Goal: Communication & Community: Answer question/provide support

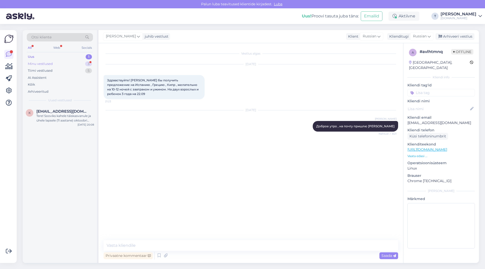
click at [52, 65] on div "Minu vestlused" at bounding box center [40, 63] width 25 height 5
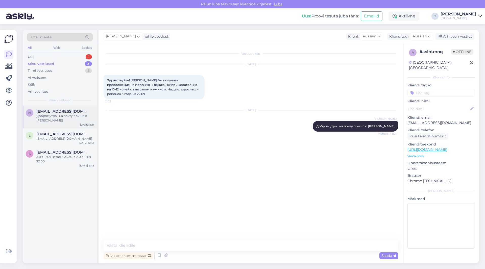
click at [54, 115] on div "Доброе утро , на почту пришлю [PERSON_NAME]" at bounding box center [65, 118] width 58 height 9
click at [456, 33] on div "[PERSON_NAME] vestlust Klient Russian Klienditugi Russian Arabic Belarusian Bul…" at bounding box center [289, 36] width 381 height 13
click at [456, 36] on div "Arhiveeri vestlus" at bounding box center [455, 36] width 39 height 7
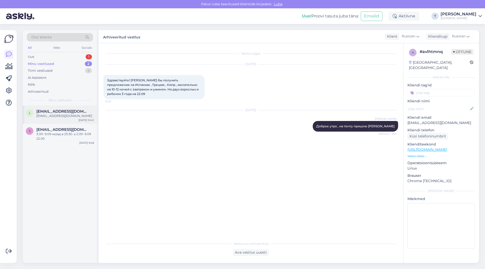
click at [82, 114] on div "[EMAIL_ADDRESS][DOMAIN_NAME]" at bounding box center [65, 116] width 58 height 5
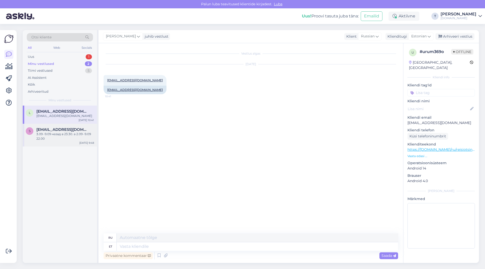
click at [74, 131] on span "[EMAIL_ADDRESS][DOMAIN_NAME]" at bounding box center [62, 129] width 53 height 5
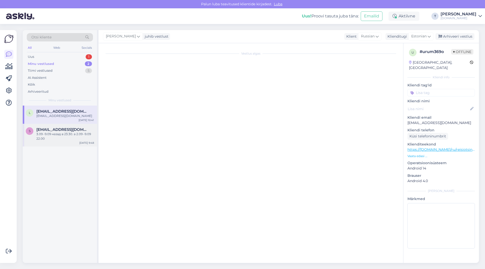
scroll to position [1720, 0]
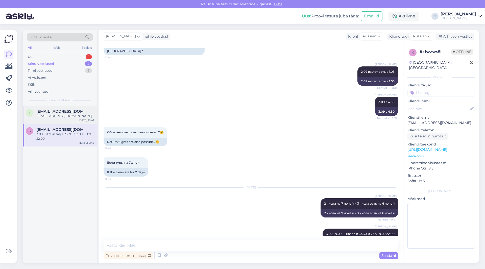
click at [73, 120] on div "l [EMAIL_ADDRESS][DOMAIN_NAME] [EMAIL_ADDRESS][DOMAIN_NAME] [DATE] 10:41" at bounding box center [60, 115] width 74 height 18
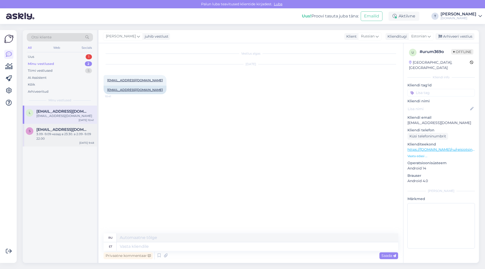
click at [74, 130] on span "[EMAIL_ADDRESS][DOMAIN_NAME]" at bounding box center [62, 129] width 53 height 5
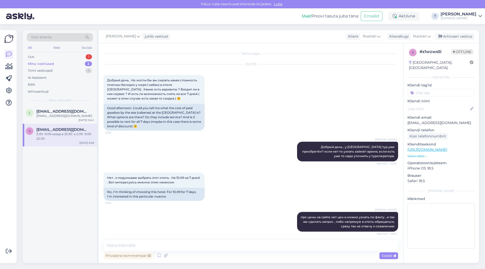
scroll to position [1720, 0]
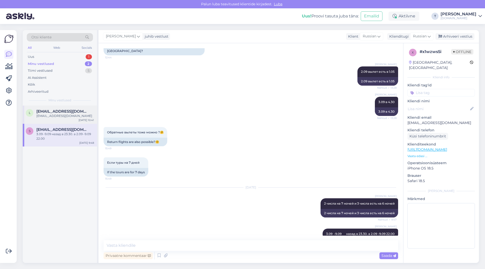
click at [70, 108] on div "l [EMAIL_ADDRESS][DOMAIN_NAME] [EMAIL_ADDRESS][DOMAIN_NAME] [DATE] 10:41" at bounding box center [60, 115] width 74 height 18
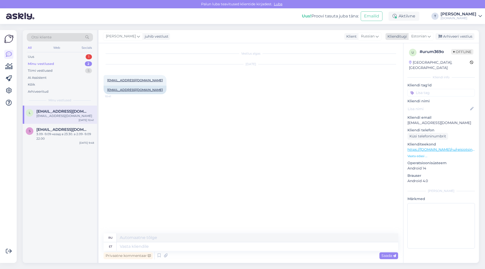
click at [419, 35] on span "Estonian" at bounding box center [419, 37] width 15 height 6
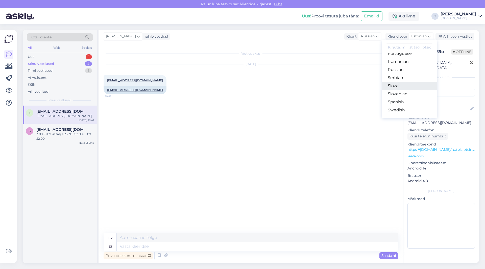
scroll to position [183, 0]
click at [398, 78] on link "Russian" at bounding box center [410, 79] width 56 height 8
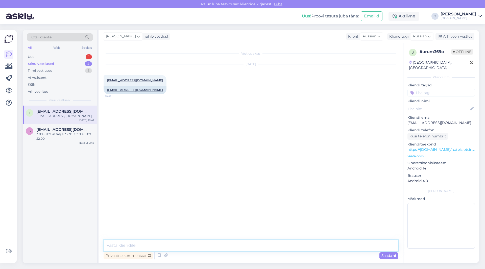
click at [264, 246] on textarea at bounding box center [251, 245] width 295 height 11
type textarea "Доброе утро ! Вас интересует какой то тур . чем я могу Вам помочь?"
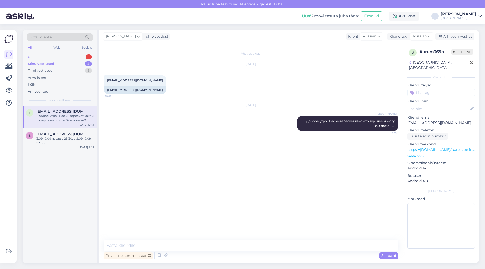
click at [59, 56] on div "Uus 1" at bounding box center [60, 56] width 66 height 7
